Goal: Task Accomplishment & Management: Manage account settings

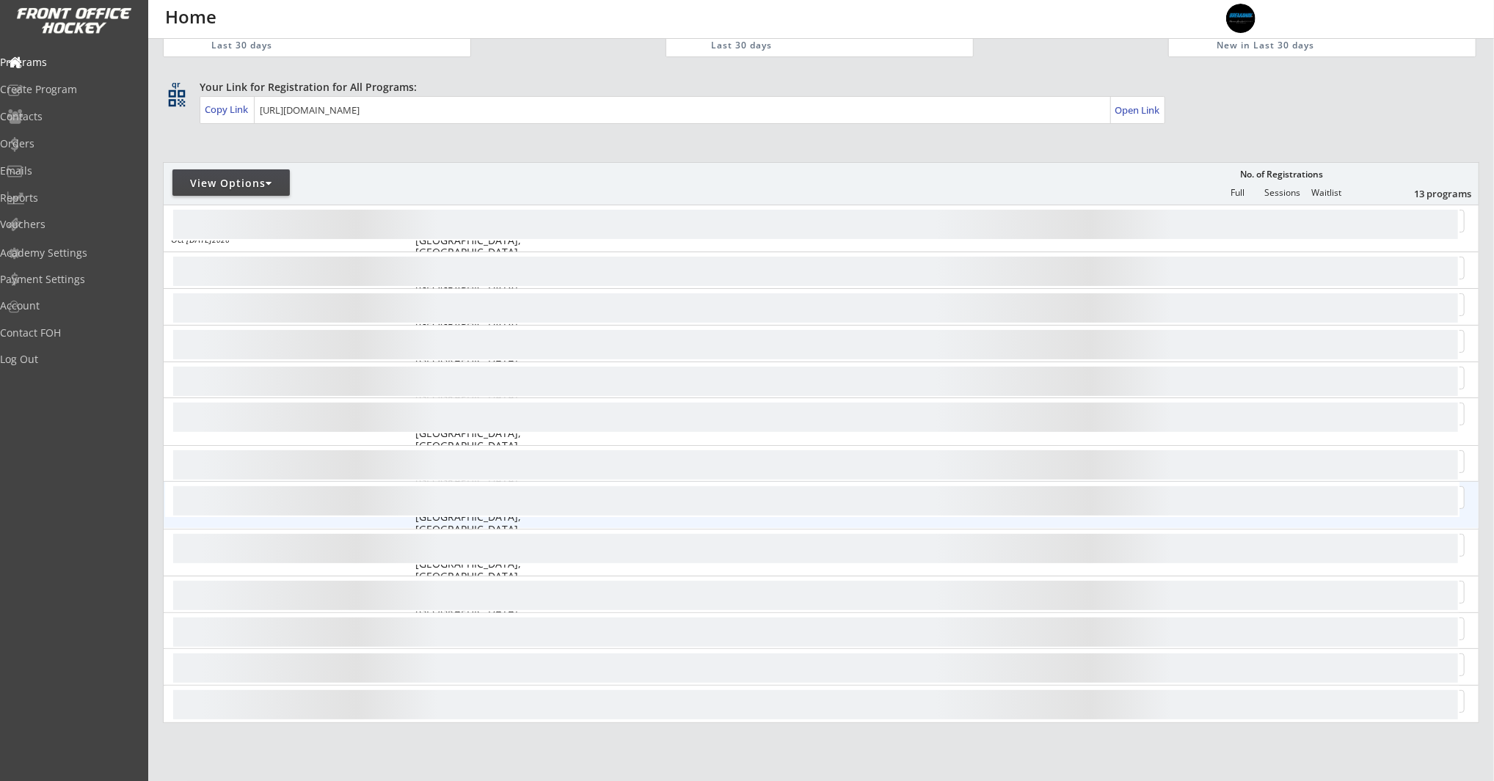
scroll to position [190, 0]
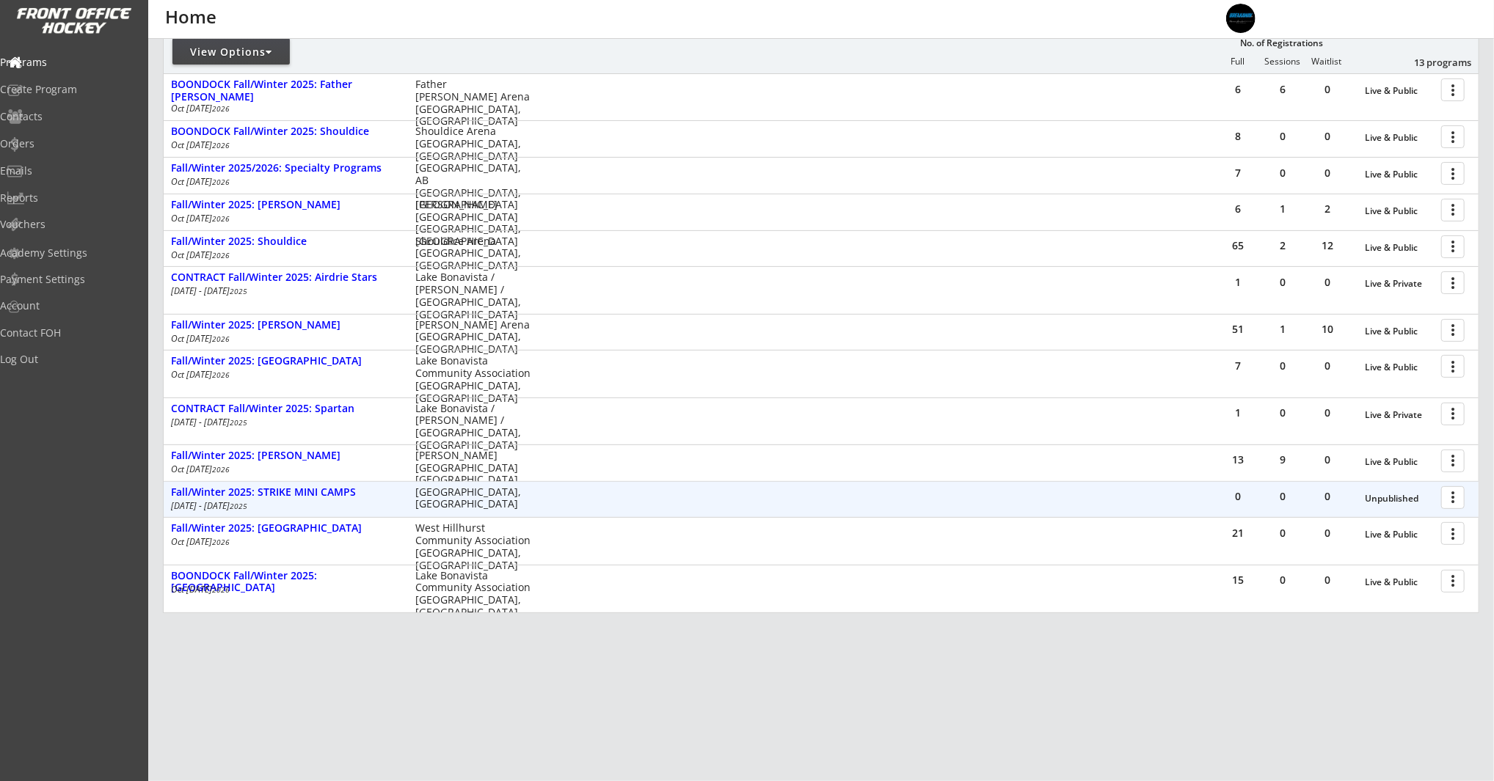
click at [1456, 496] on div at bounding box center [1455, 497] width 26 height 26
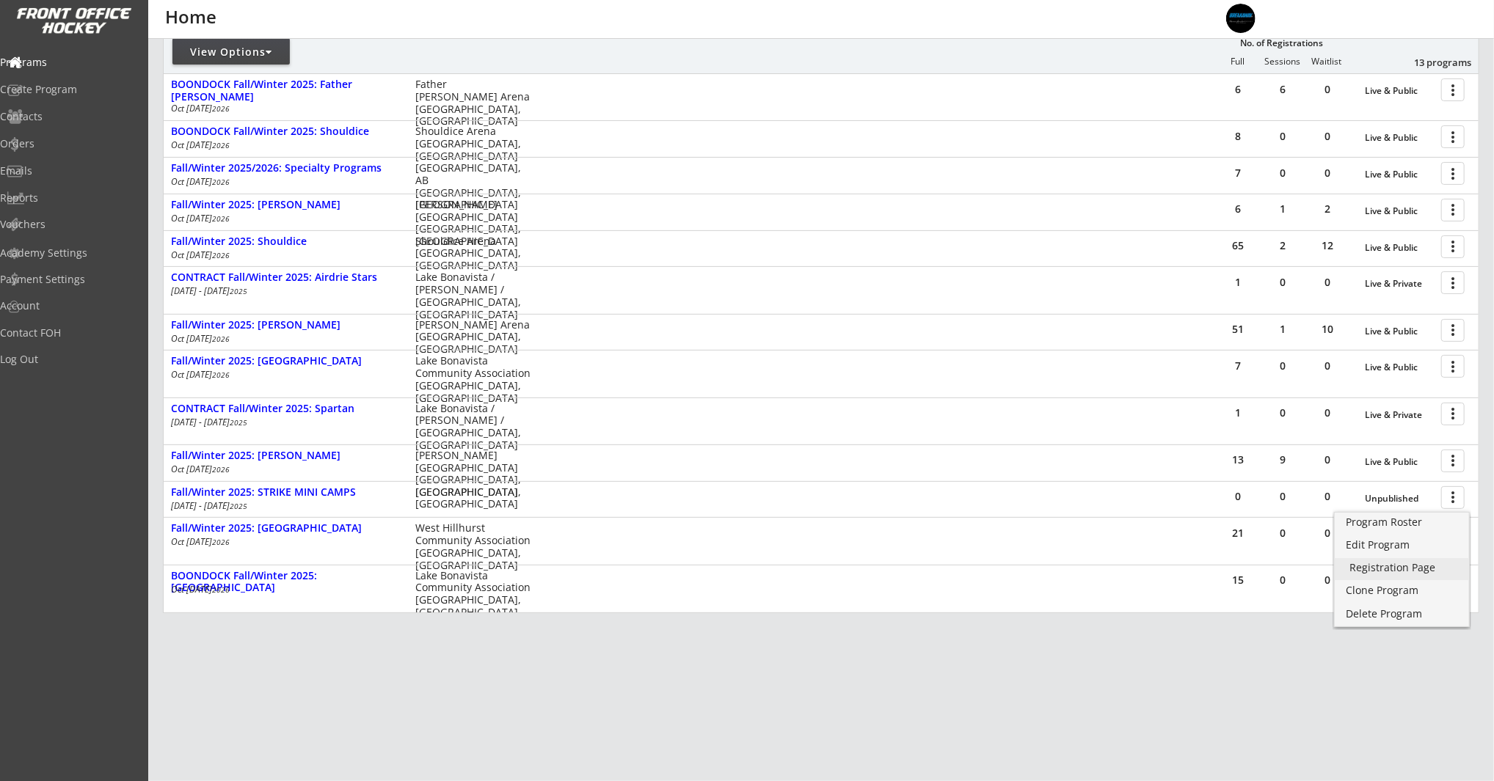
click at [1425, 571] on div "Registration Page" at bounding box center [1401, 568] width 105 height 10
click at [1395, 544] on div "Edit Program" at bounding box center [1401, 545] width 105 height 10
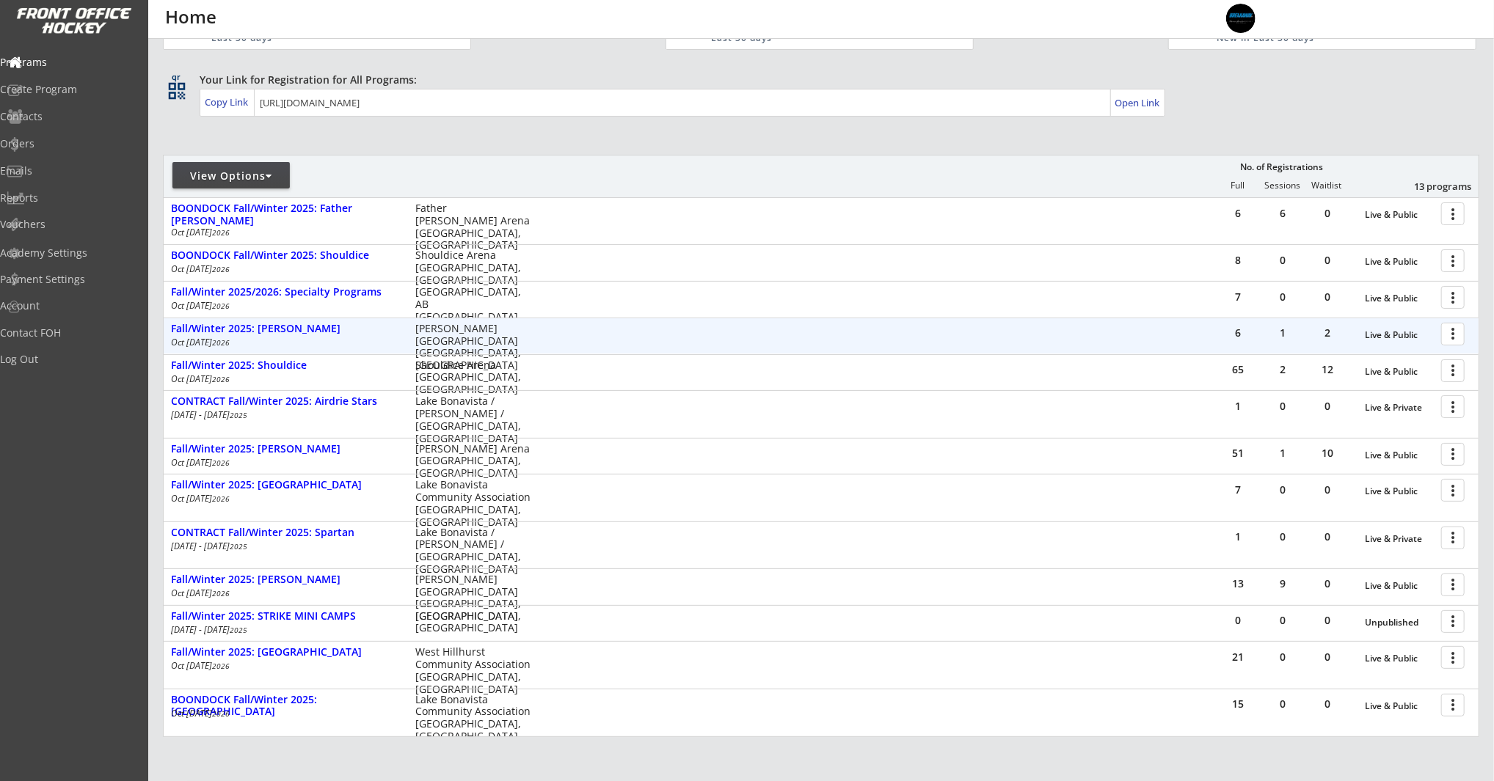
scroll to position [66, 0]
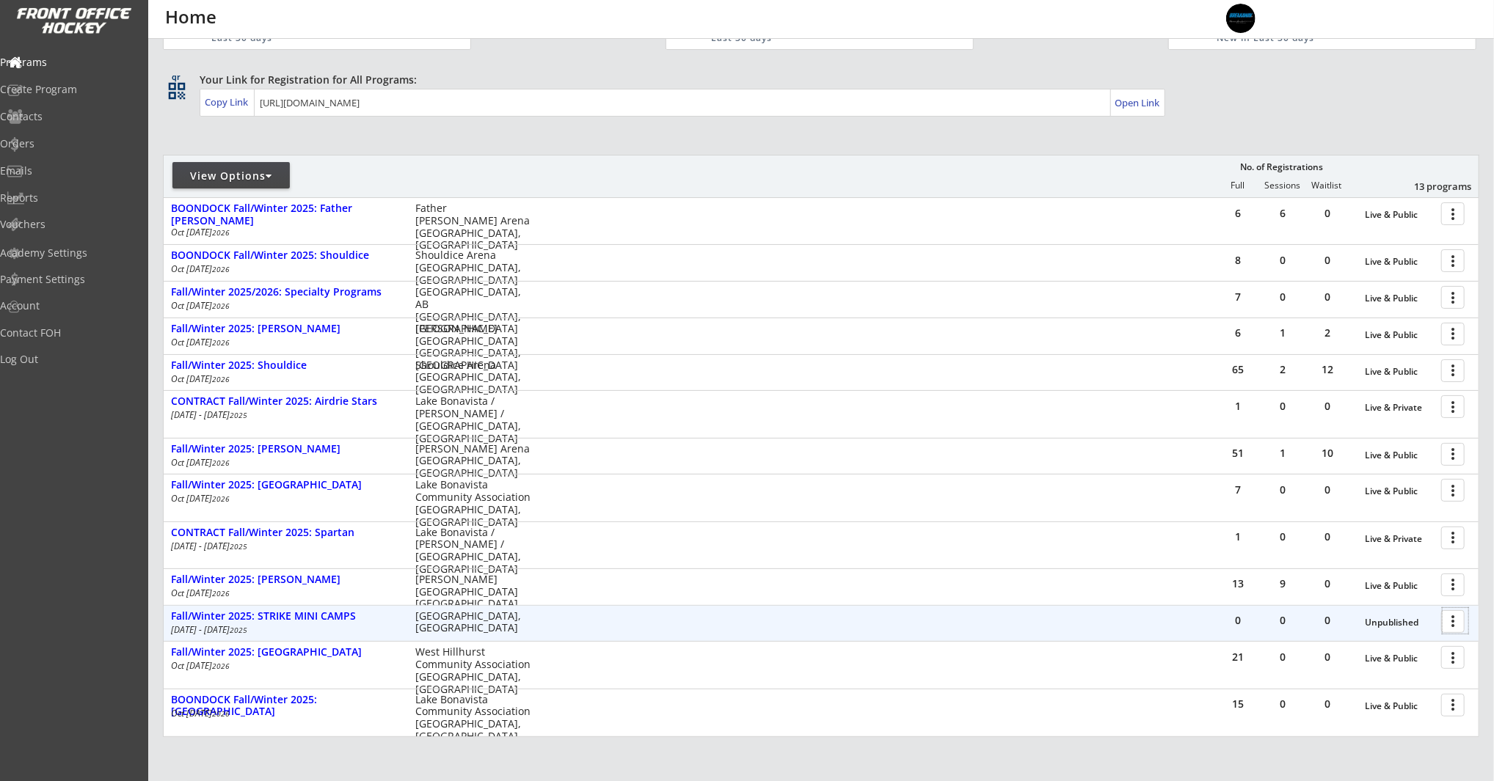
click at [1453, 626] on div at bounding box center [1455, 621] width 26 height 26
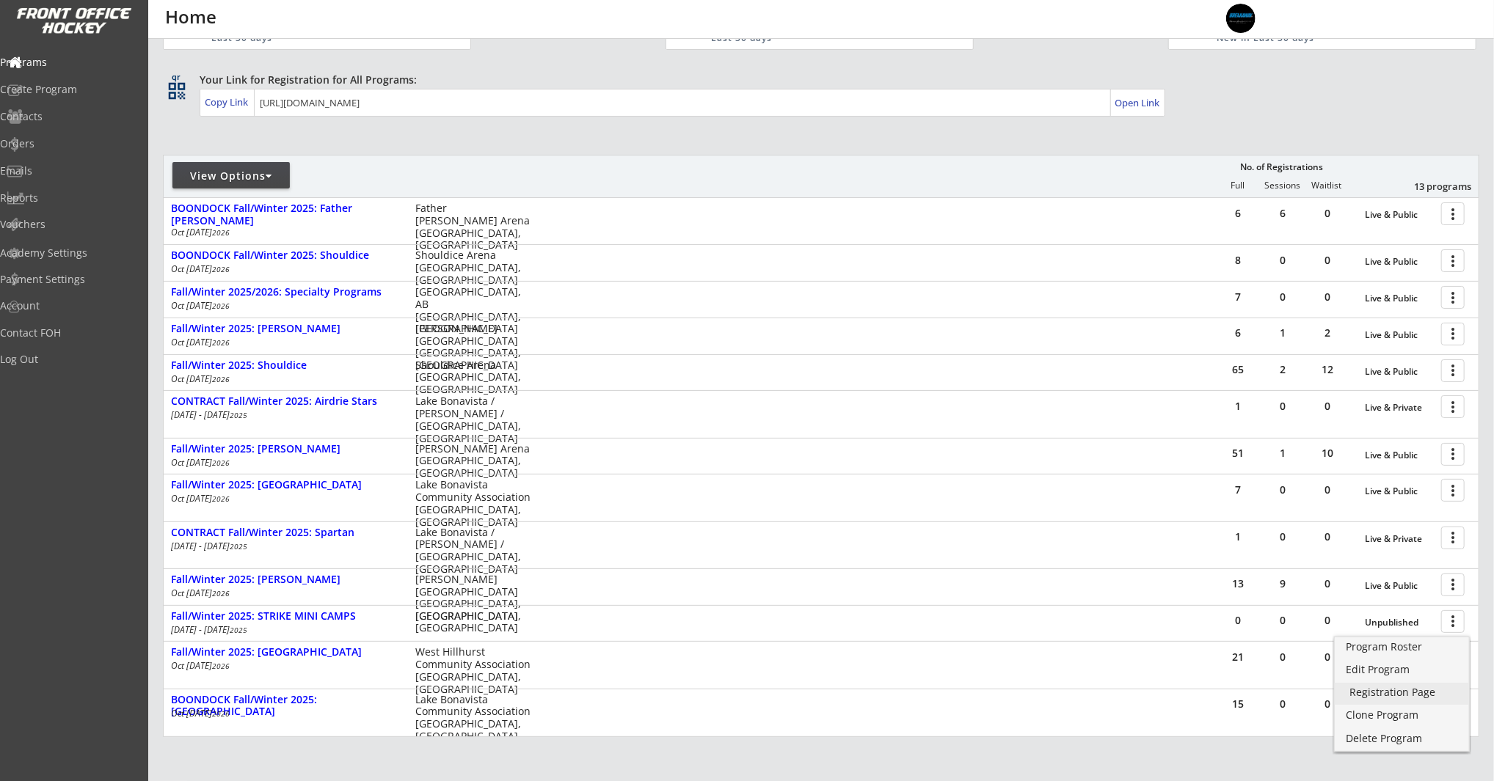
click at [1429, 695] on div "Registration Page" at bounding box center [1401, 692] width 105 height 10
click at [1438, 672] on div "Edit Program" at bounding box center [1401, 670] width 105 height 10
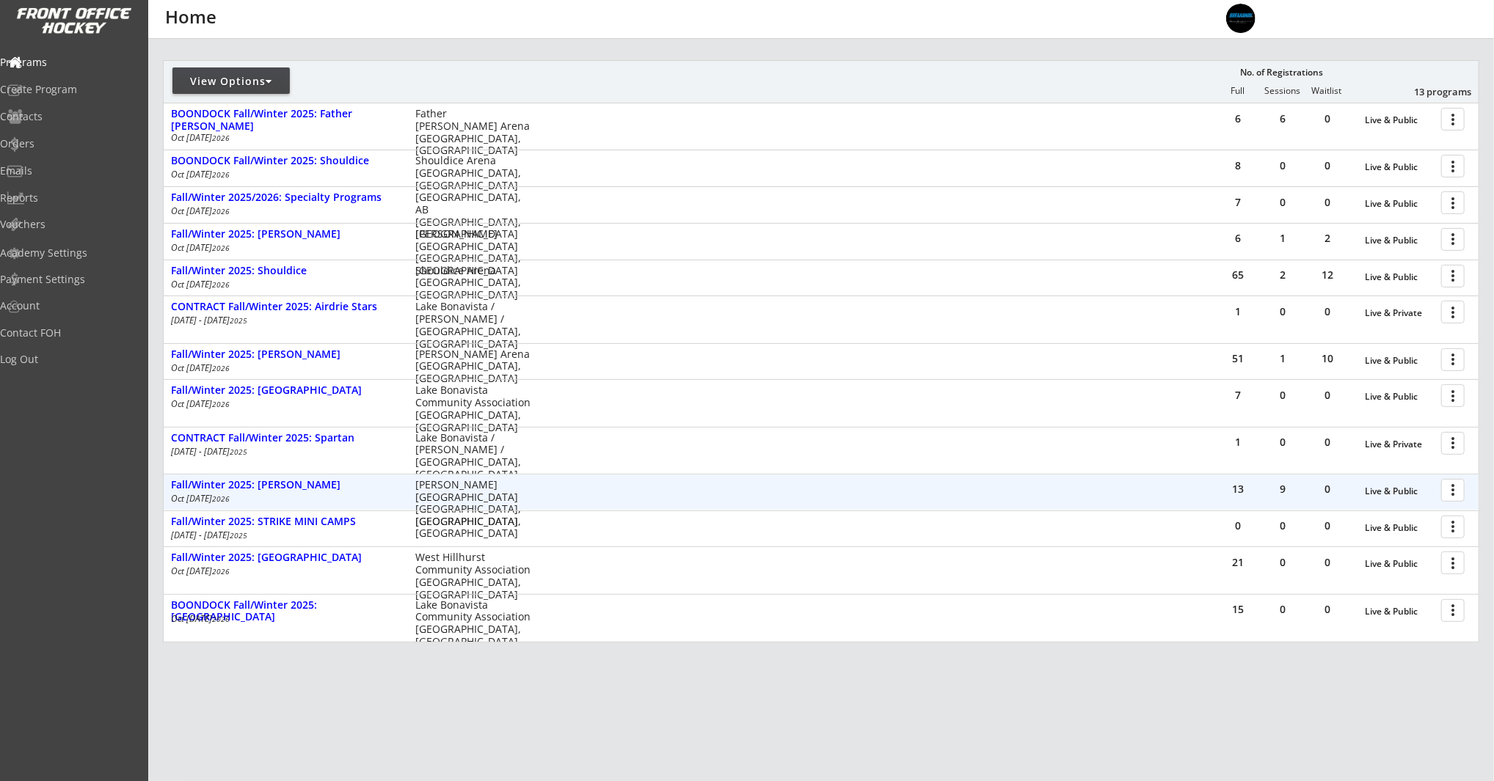
scroll to position [190, 0]
